Goal: Task Accomplishment & Management: Use online tool/utility

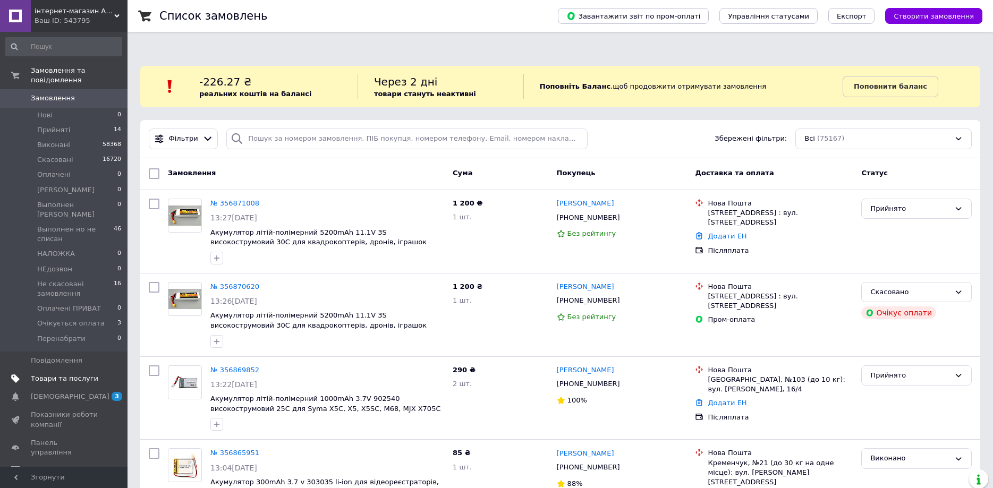
click at [73, 374] on span "Товари та послуги" at bounding box center [64, 379] width 67 height 10
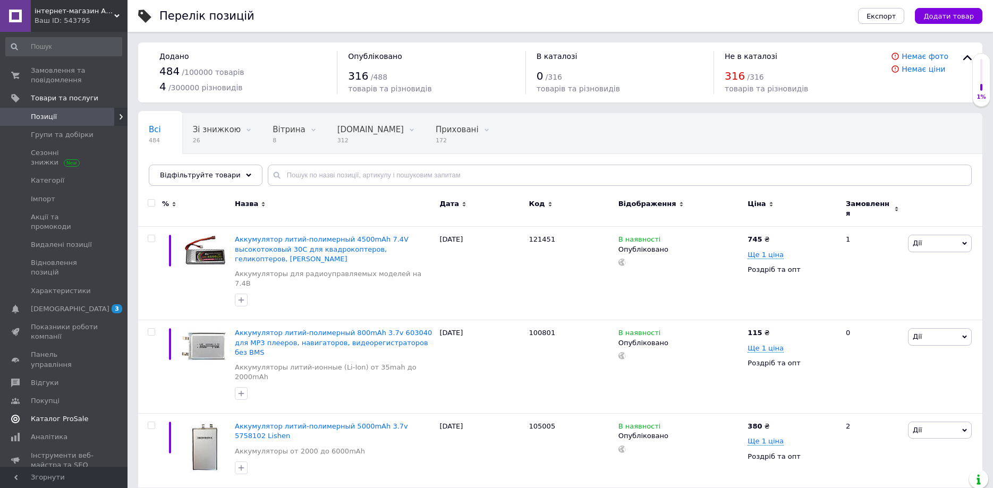
click at [58, 414] on span "Каталог ProSale" at bounding box center [59, 419] width 57 height 10
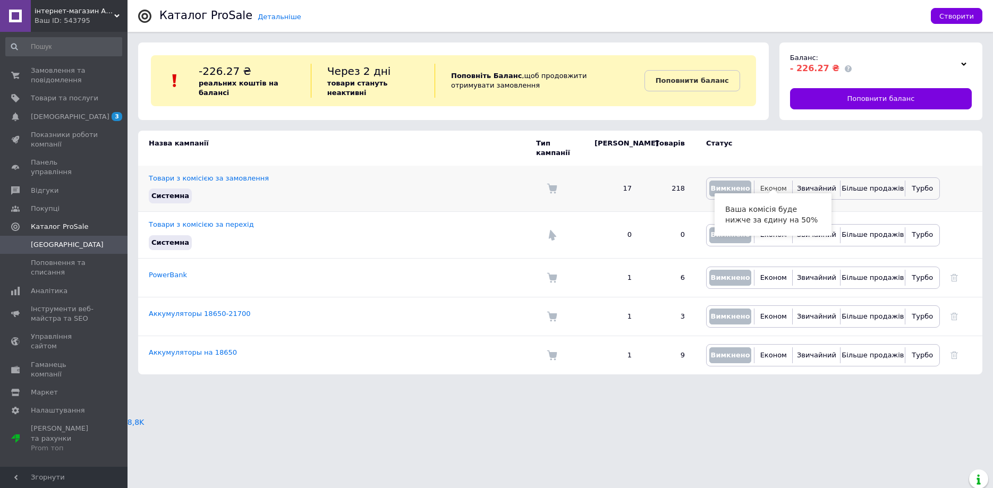
click at [774, 184] on span "Економ" at bounding box center [773, 188] width 27 height 8
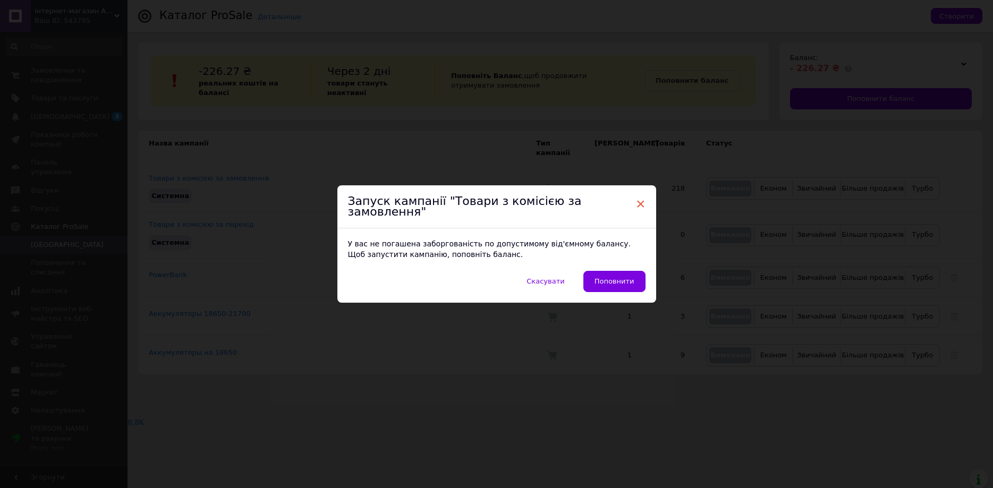
click at [640, 208] on span "×" at bounding box center [641, 204] width 10 height 18
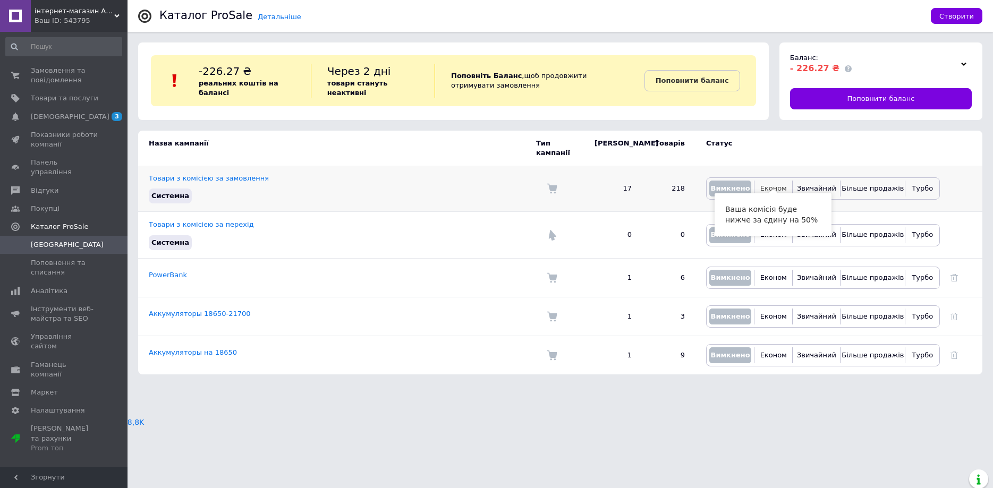
click at [771, 184] on span "Економ" at bounding box center [773, 188] width 27 height 8
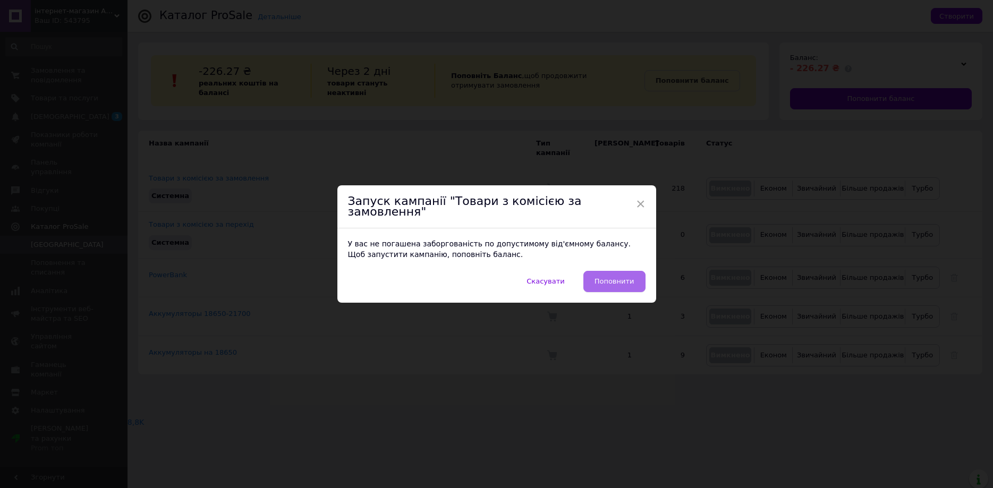
click at [622, 278] on span "Поповнити" at bounding box center [615, 281] width 40 height 11
